Goal: Task Accomplishment & Management: Use online tool/utility

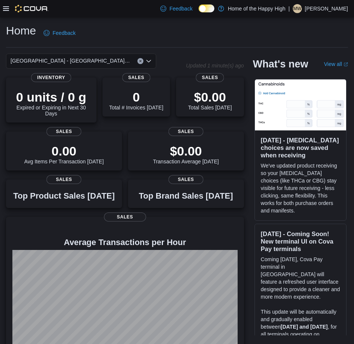
click at [9, 12] on div at bounding box center [25, 8] width 45 height 7
click at [5, 9] on icon at bounding box center [6, 8] width 6 height 4
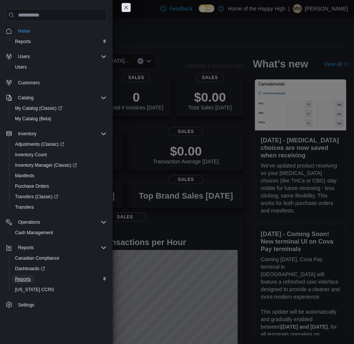
click at [19, 276] on span "Reports" at bounding box center [23, 279] width 16 height 6
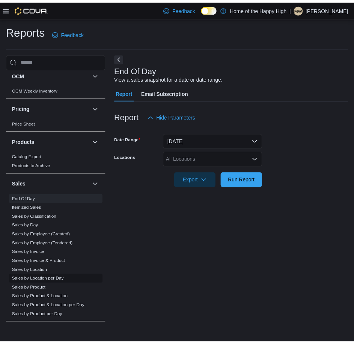
scroll to position [428, 0]
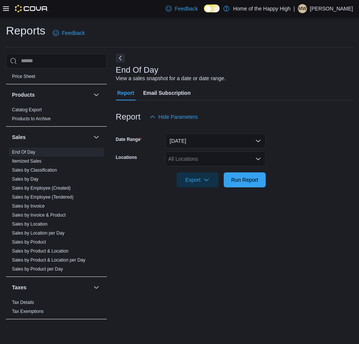
click at [4, 6] on icon at bounding box center [6, 9] width 6 height 6
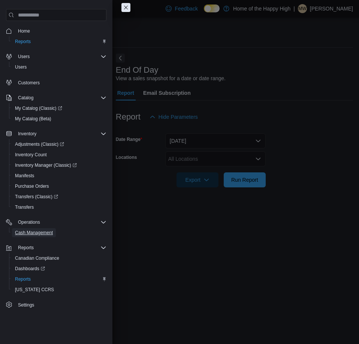
click at [33, 228] on span "Cash Management" at bounding box center [34, 232] width 38 height 9
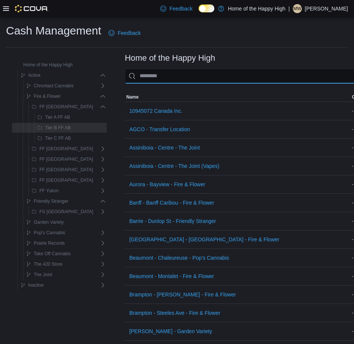
click at [151, 70] on input "This is a search bar. As you type, the results lower in the page will automatic…" at bounding box center [276, 76] width 305 height 15
click at [165, 73] on input "This is a search bar. As you type, the results lower in the page will automatic…" at bounding box center [284, 76] width 320 height 15
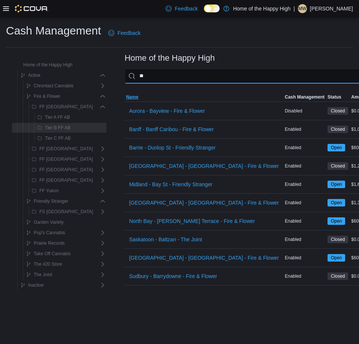
type input "*"
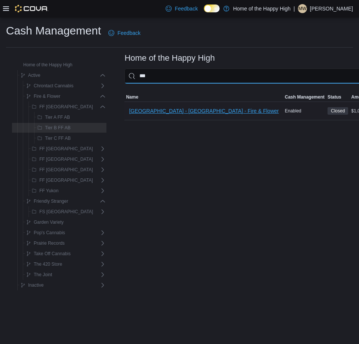
type input "***"
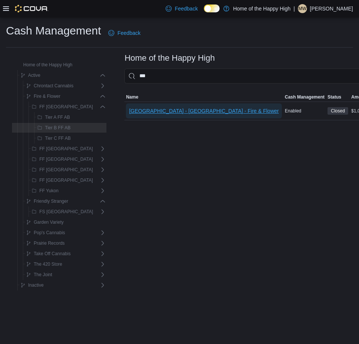
click at [160, 115] on span "[GEOGRAPHIC_DATA] - [GEOGRAPHIC_DATA] - Fire & Flower" at bounding box center [204, 110] width 150 height 15
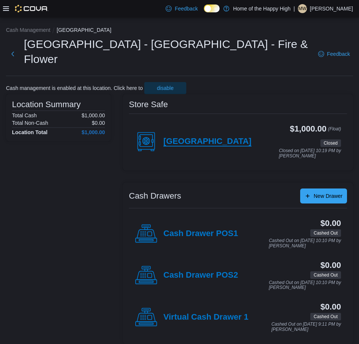
click at [217, 137] on h4 "[GEOGRAPHIC_DATA]" at bounding box center [207, 142] width 88 height 10
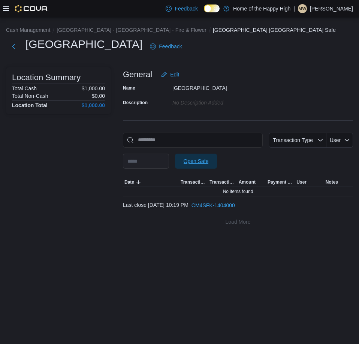
click at [213, 167] on span "Open Safe" at bounding box center [196, 161] width 33 height 15
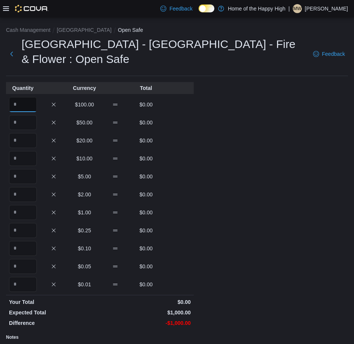
click at [28, 97] on input "Quantity" at bounding box center [23, 104] width 28 height 15
type input "*"
click at [30, 133] on input "***" at bounding box center [23, 140] width 28 height 15
type input "**"
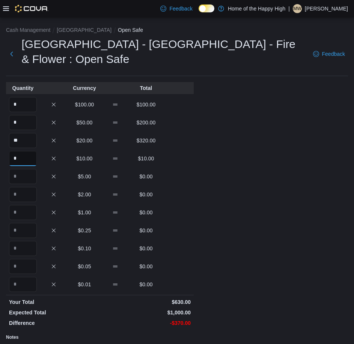
type input "*"
type input "**"
type input "***"
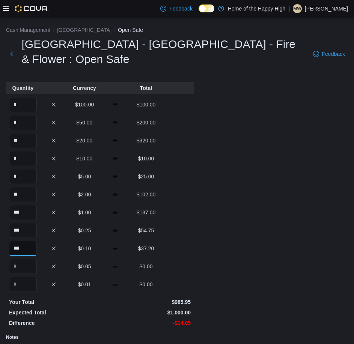
type input "***"
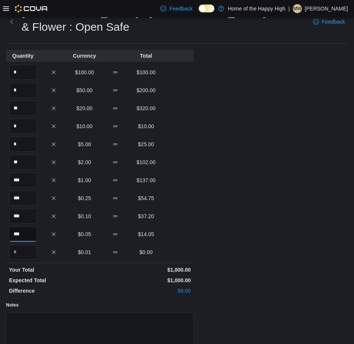
scroll to position [75, 0]
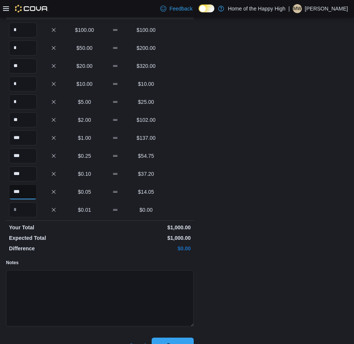
type input "***"
click at [170, 342] on span "Save" at bounding box center [172, 345] width 12 height 7
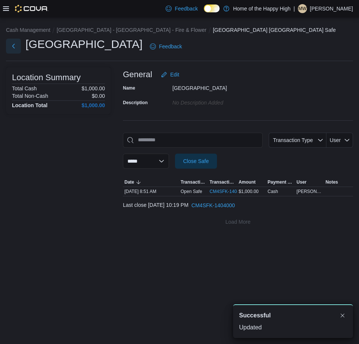
click at [8, 47] on button "Next" at bounding box center [13, 46] width 15 height 15
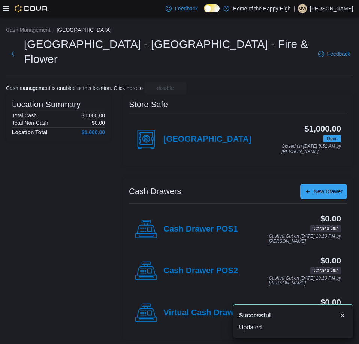
click at [226, 218] on div "Cash Drawer POS1" at bounding box center [186, 229] width 103 height 22
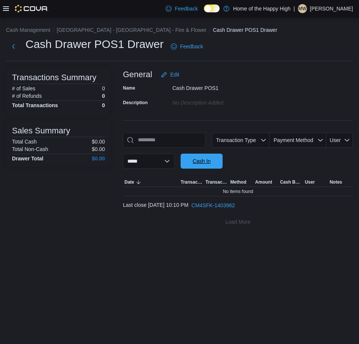
click at [211, 155] on span "Cash In" at bounding box center [201, 161] width 33 height 15
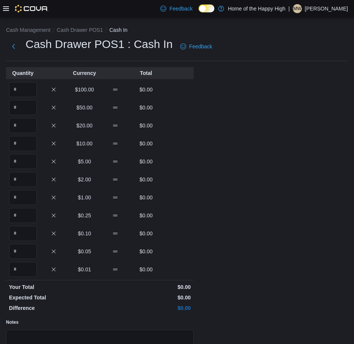
click at [16, 80] on div "Quantity Currency Total $100.00 $0.00 $50.00 $0.00 $20.00 $0.00 $10.00 $0.00 $5…" at bounding box center [99, 240] width 187 height 346
click at [19, 85] on input "Quantity" at bounding box center [23, 89] width 28 height 15
type input "*"
type input "**"
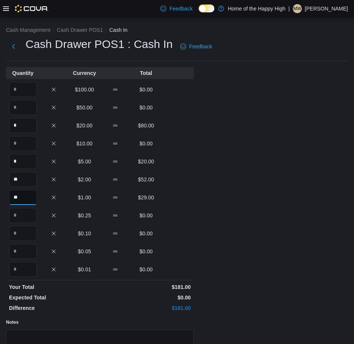
type input "**"
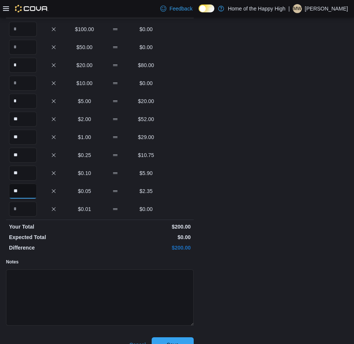
scroll to position [75, 0]
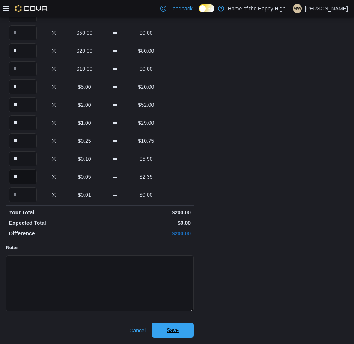
type input "**"
click at [175, 326] on span "Save" at bounding box center [172, 330] width 33 height 15
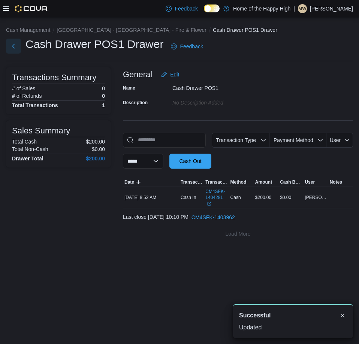
click at [11, 44] on button "Next" at bounding box center [13, 46] width 15 height 15
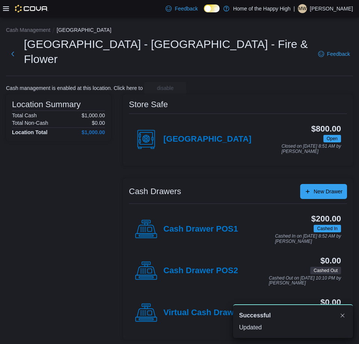
click at [208, 260] on div "Cash Drawer POS2" at bounding box center [186, 271] width 103 height 22
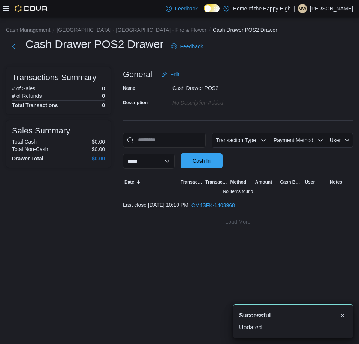
click at [203, 164] on span "Cash In" at bounding box center [201, 160] width 33 height 15
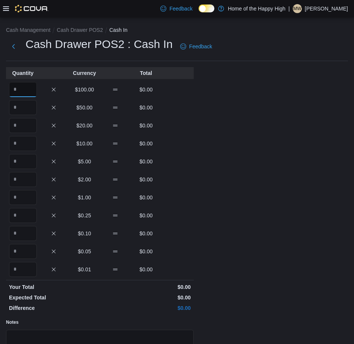
click at [29, 95] on input "Quantity" at bounding box center [23, 89] width 28 height 15
type input "*"
click at [28, 186] on input "*" at bounding box center [23, 179] width 28 height 15
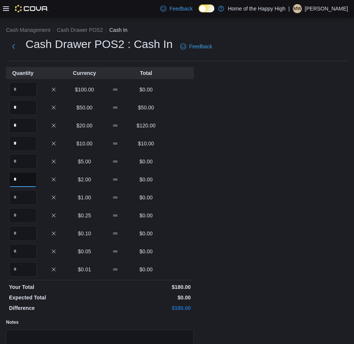
type input "*"
type input "**"
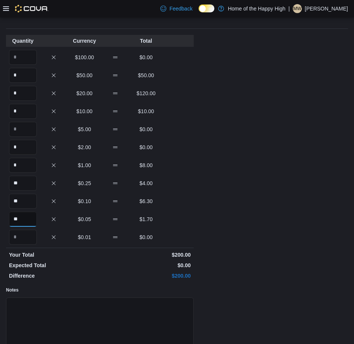
scroll to position [75, 0]
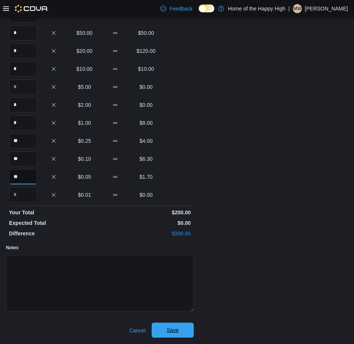
type input "**"
click at [183, 326] on span "Save" at bounding box center [172, 330] width 33 height 15
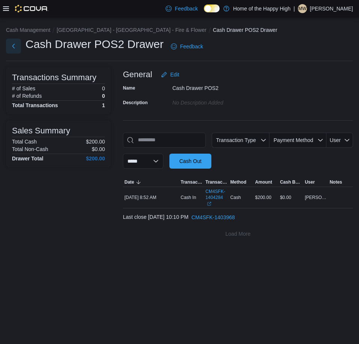
click at [20, 49] on button "Next" at bounding box center [13, 46] width 15 height 15
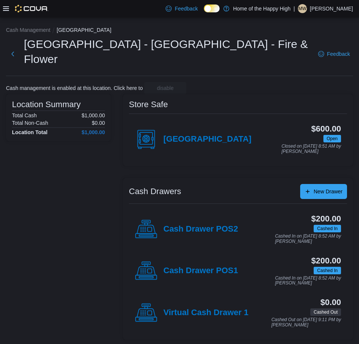
drag, startPoint x: 63, startPoint y: 171, endPoint x: 55, endPoint y: 176, distance: 9.5
click at [59, 175] on div "Location Summary Total Cash $1,000.00 Total Non-Cash $0.00 Location Total $1,00…" at bounding box center [58, 217] width 105 height 246
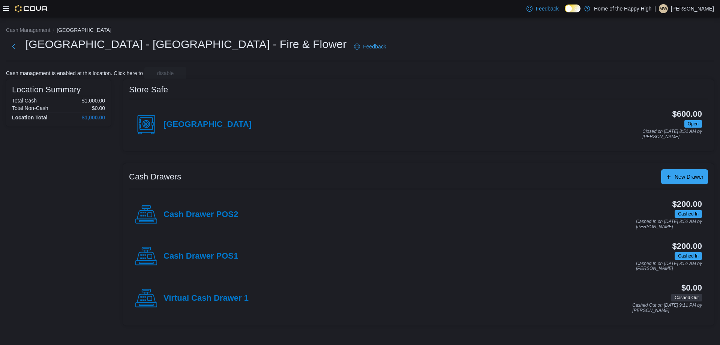
click at [5, 9] on icon at bounding box center [6, 9] width 6 height 6
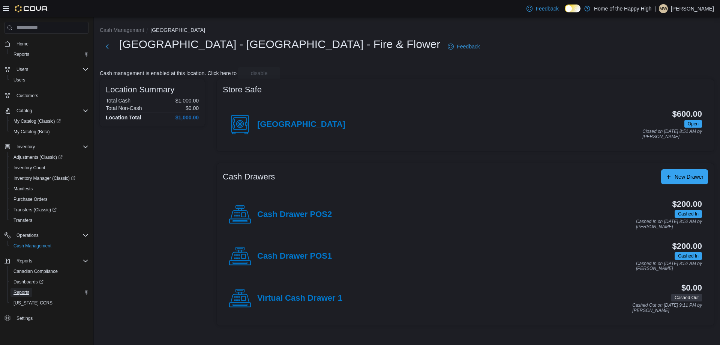
click at [25, 295] on span "Reports" at bounding box center [21, 292] width 16 height 6
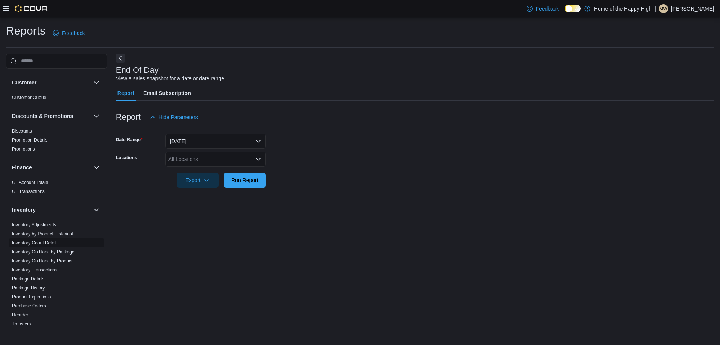
scroll to position [75, 0]
click at [188, 158] on div "All Locations" at bounding box center [215, 158] width 100 height 15
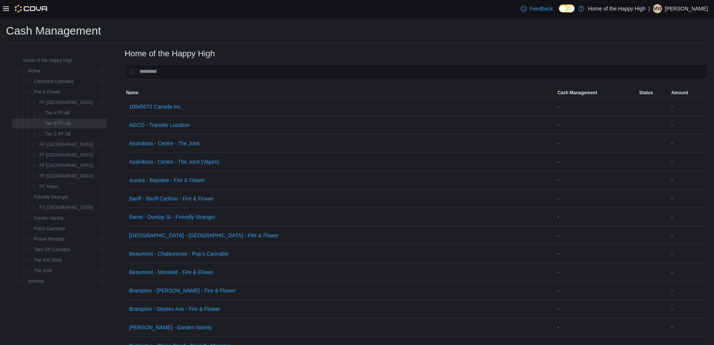
click at [4, 7] on icon at bounding box center [6, 8] width 6 height 4
click at [6, 8] on icon at bounding box center [6, 9] width 6 height 6
click at [6, 10] on icon at bounding box center [6, 9] width 6 height 6
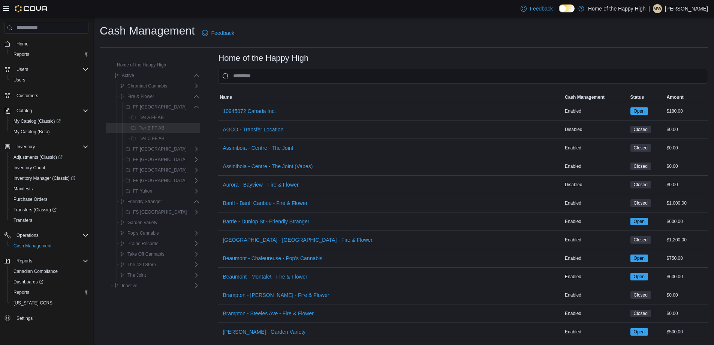
click at [4, 8] on icon at bounding box center [6, 8] width 6 height 4
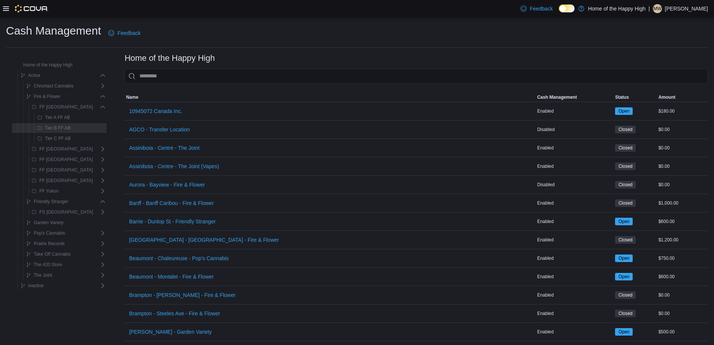
click at [7, 8] on icon at bounding box center [6, 8] width 6 height 4
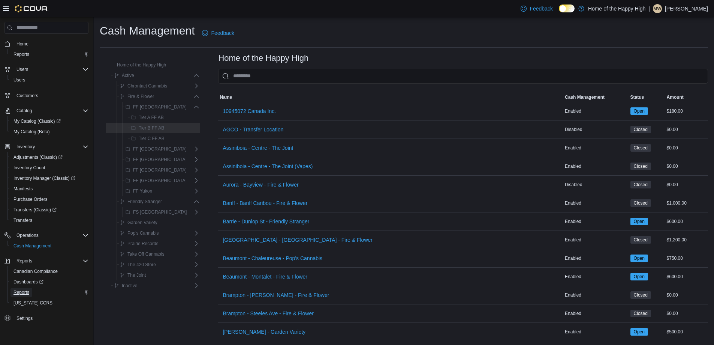
click at [17, 291] on span "Reports" at bounding box center [21, 292] width 16 height 6
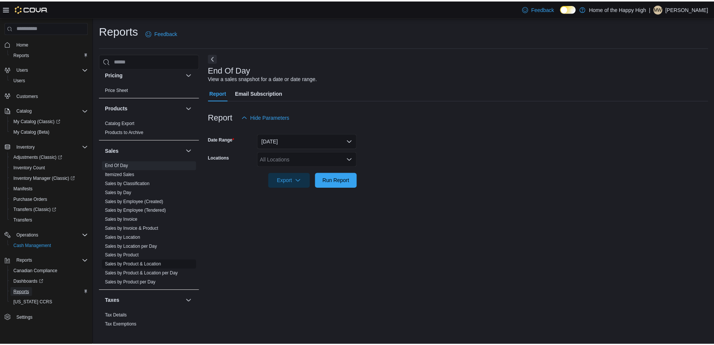
scroll to position [428, 0]
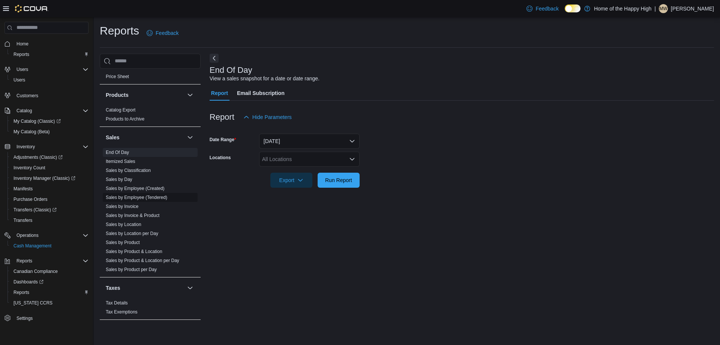
click at [126, 198] on link "Sales by Employee (Tendered)" at bounding box center [136, 197] width 61 height 5
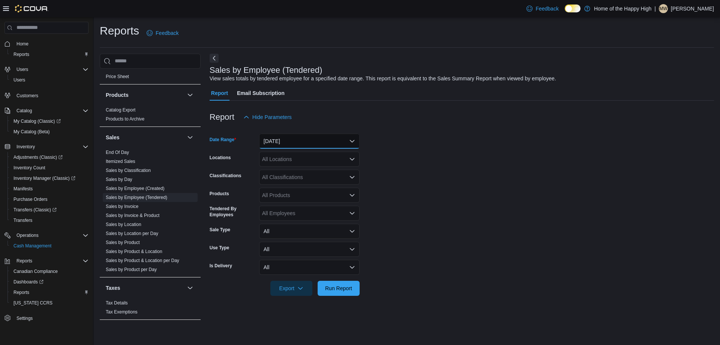
click at [282, 145] on button "Yesterday" at bounding box center [309, 140] width 100 height 15
click at [468, 144] on form "Date Range Yesterday Locations All Locations Classifications All Classification…" at bounding box center [462, 209] width 504 height 171
click at [295, 160] on div "All Locations" at bounding box center [309, 158] width 100 height 15
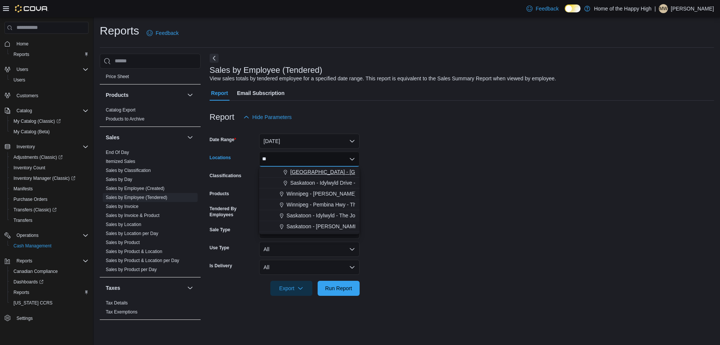
type input "**"
click at [339, 173] on span "[GEOGRAPHIC_DATA] - [GEOGRAPHIC_DATA] - Fire & Flower" at bounding box center [365, 171] width 150 height 7
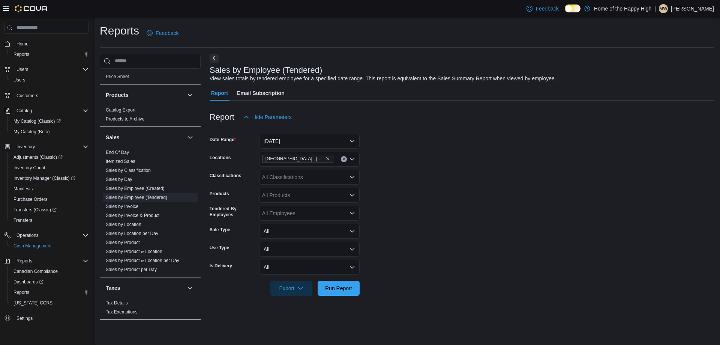
click at [419, 180] on form "Date Range Yesterday Locations Sherwood Park - Wye Road - Fire & Flower Classif…" at bounding box center [462, 209] width 504 height 171
click at [352, 291] on span "Run Report" at bounding box center [338, 287] width 27 height 7
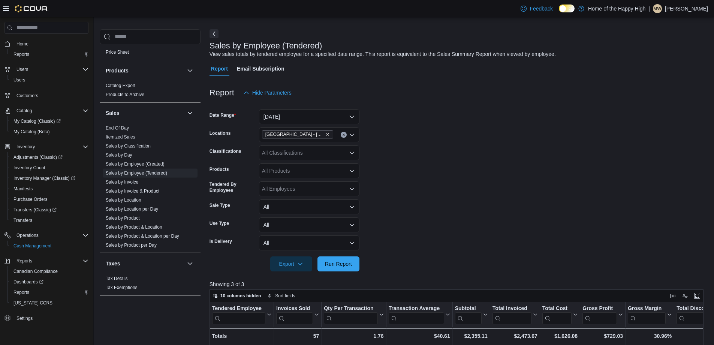
scroll to position [37, 0]
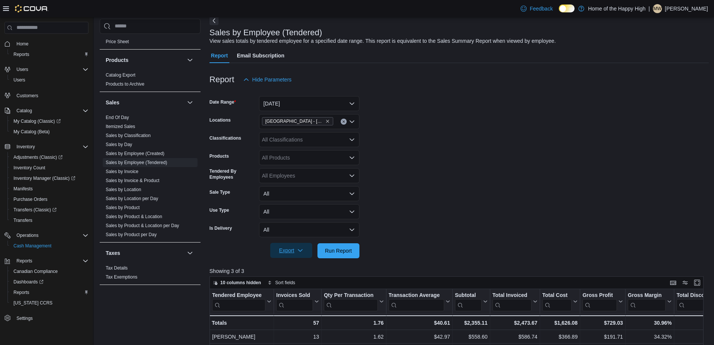
click at [300, 256] on span "Export" at bounding box center [291, 250] width 33 height 15
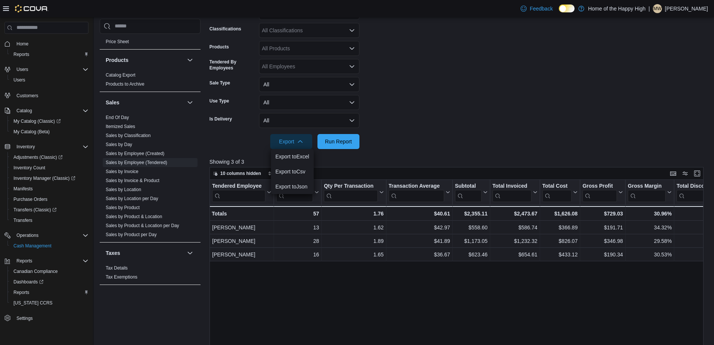
scroll to position [187, 0]
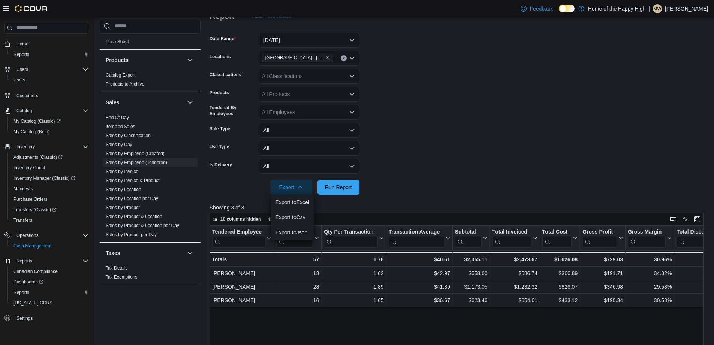
scroll to position [112, 0]
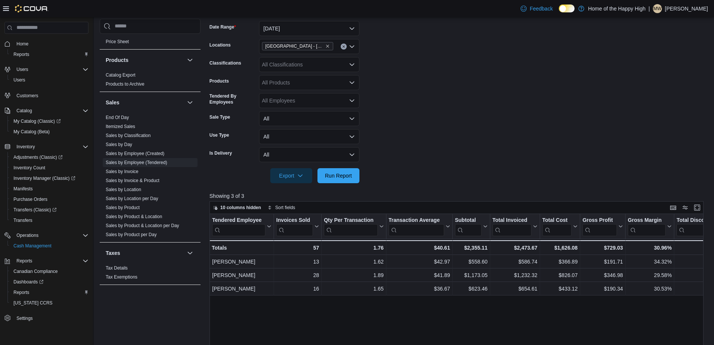
click at [448, 122] on form "Date Range Yesterday Locations Sherwood Park - Wye Road - Fire & Flower Classif…" at bounding box center [459, 97] width 499 height 171
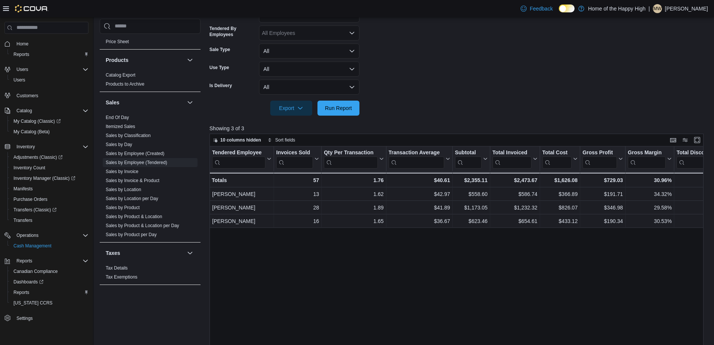
scroll to position [175, 0]
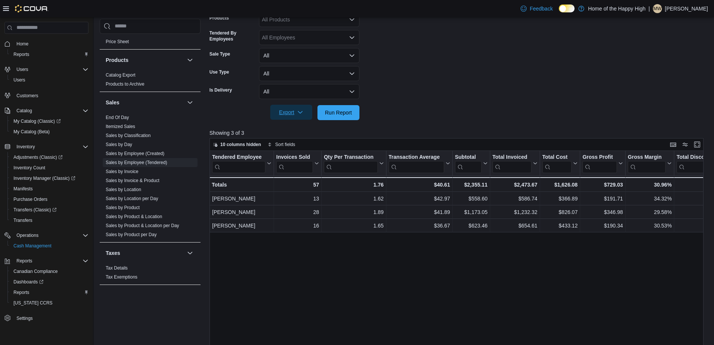
click at [286, 114] on span "Export" at bounding box center [291, 112] width 33 height 15
click at [286, 127] on span "Export to Excel" at bounding box center [293, 127] width 34 height 6
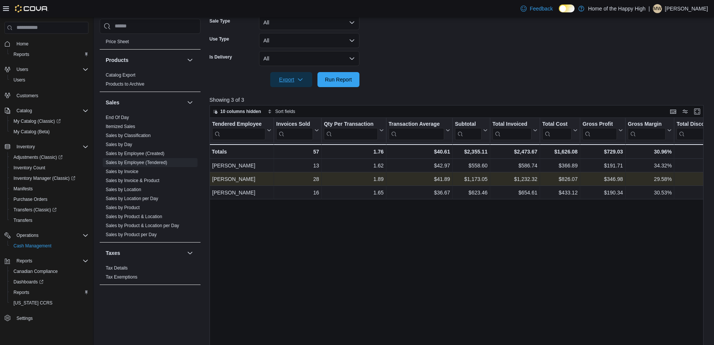
scroll to position [250, 0]
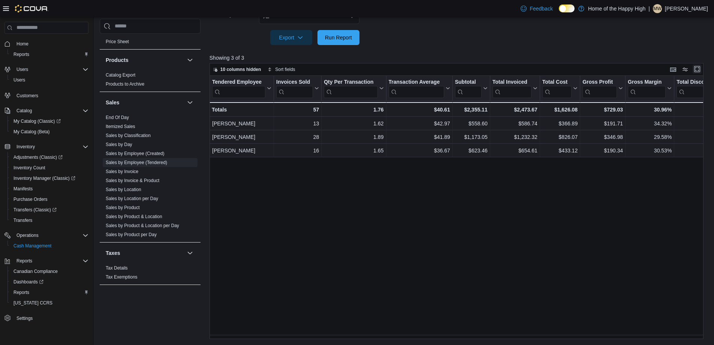
click at [700, 71] on button "Enter fullscreen" at bounding box center [697, 68] width 9 height 9
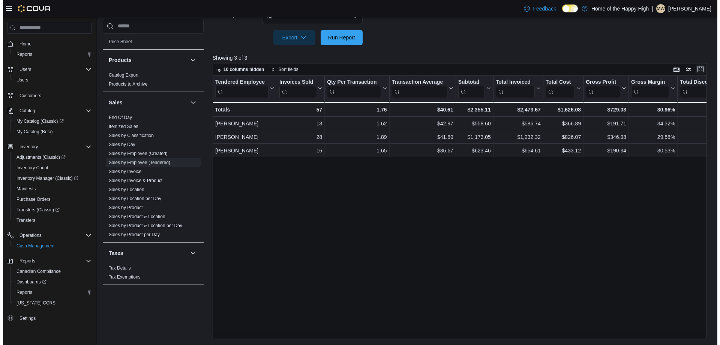
scroll to position [0, 0]
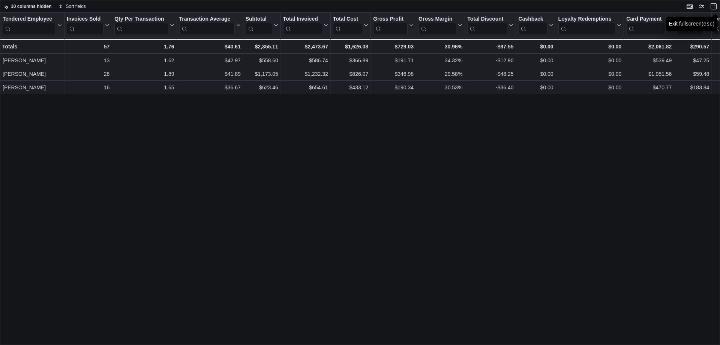
click at [683, 5] on div "10 columns hidden Sort fields" at bounding box center [360, 6] width 720 height 13
click at [691, 8] on button "Keyboard shortcuts" at bounding box center [689, 5] width 9 height 9
click at [585, 245] on div "Tendered Employee Click to view column header actions Invoices Sold Click to vi…" at bounding box center [360, 179] width 720 height 332
drag, startPoint x: 584, startPoint y: 243, endPoint x: 507, endPoint y: 161, distance: 112.2
click at [507, 161] on div "Tendered Employee Click to view column header actions Invoices Sold Click to vi…" at bounding box center [360, 179] width 720 height 332
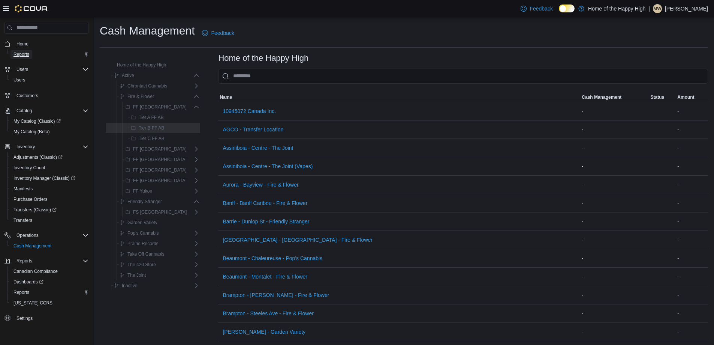
click at [28, 56] on span "Reports" at bounding box center [21, 54] width 16 height 6
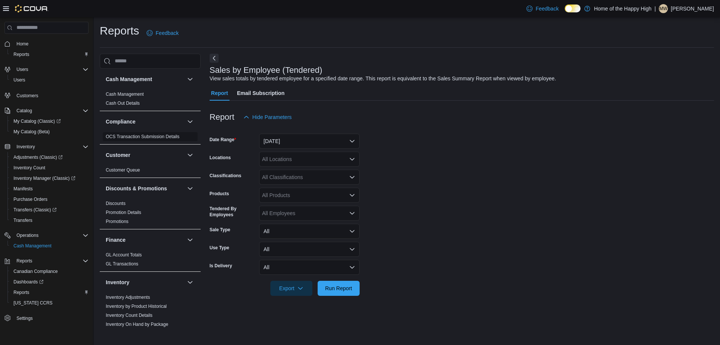
click at [135, 136] on link "OCS Transaction Submission Details" at bounding box center [143, 136] width 74 height 5
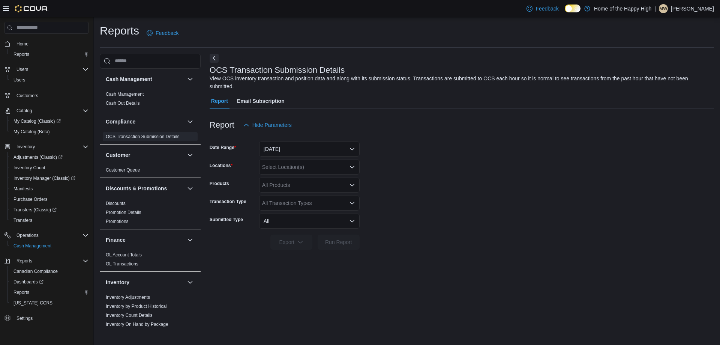
click at [273, 165] on div "Select Location(s)" at bounding box center [309, 166] width 100 height 15
type input "***"
click at [297, 181] on span "[GEOGRAPHIC_DATA] - [GEOGRAPHIC_DATA] - Fire & Flower" at bounding box center [365, 179] width 150 height 7
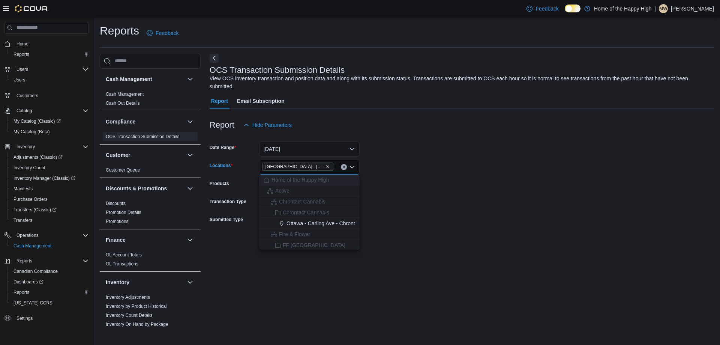
click at [394, 190] on form "Date Range Yesterday Locations Sherwood Park - Wye Road - Fire & Flower Combo b…" at bounding box center [462, 190] width 504 height 117
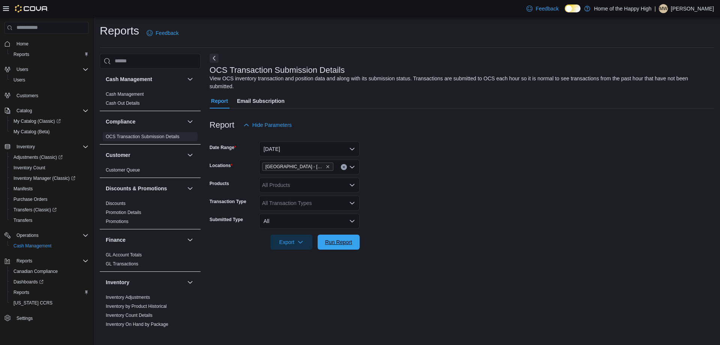
drag, startPoint x: 352, startPoint y: 241, endPoint x: 382, endPoint y: 238, distance: 30.1
click at [352, 243] on span "Run Report" at bounding box center [338, 241] width 33 height 15
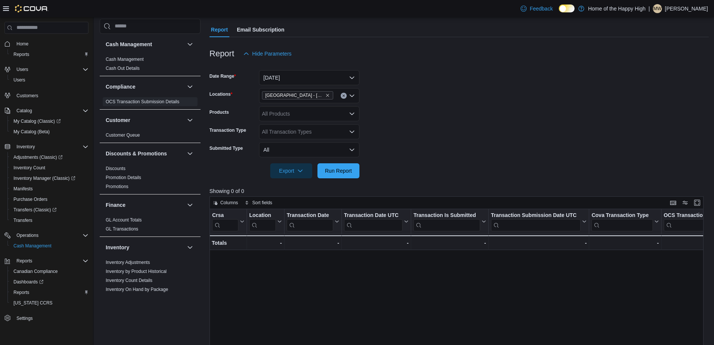
scroll to position [112, 0]
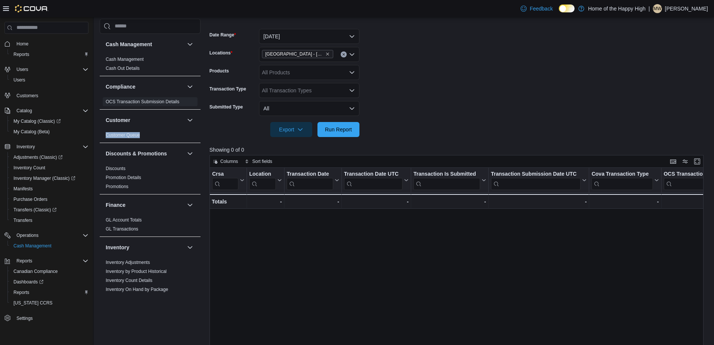
drag, startPoint x: 194, startPoint y: 123, endPoint x: 198, endPoint y: 139, distance: 16.5
click at [198, 139] on div "Cash Management Cash Management Cash Out Details Compliance OCS Transaction Sub…" at bounding box center [150, 163] width 101 height 258
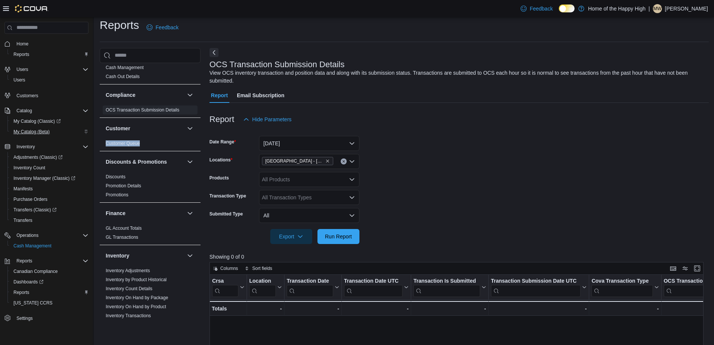
scroll to position [0, 0]
